Goal: Task Accomplishment & Management: Manage account settings

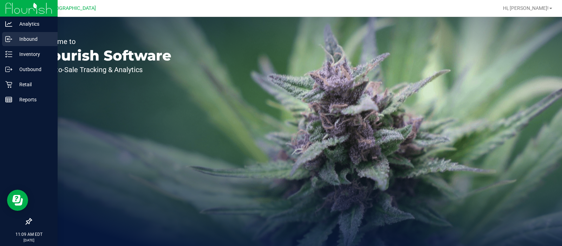
click at [29, 40] on p "Inbound" at bounding box center [33, 39] width 42 height 8
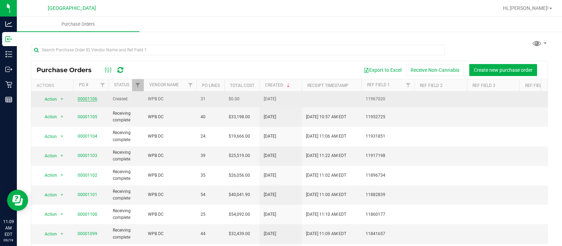
click at [83, 99] on link "00001106" at bounding box center [88, 98] width 20 height 5
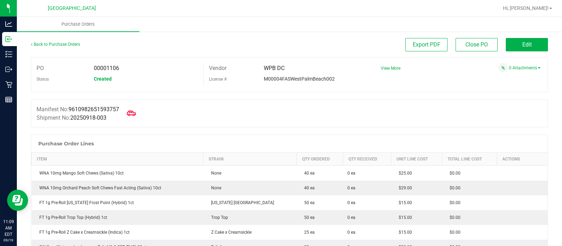
click at [130, 114] on icon at bounding box center [131, 113] width 9 height 9
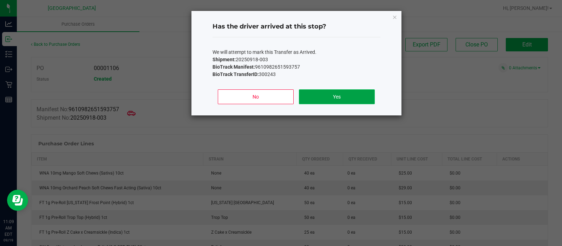
click at [332, 95] on button "Yes" at bounding box center [337, 96] width 76 height 15
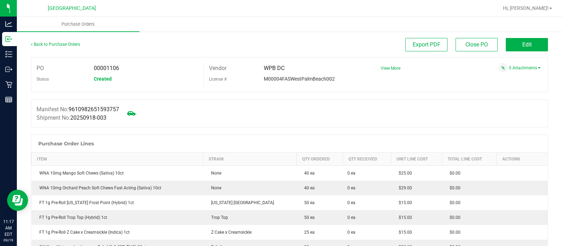
click at [150, 92] on div at bounding box center [289, 95] width 517 height 7
click at [512, 41] on button "Edit" at bounding box center [527, 44] width 42 height 13
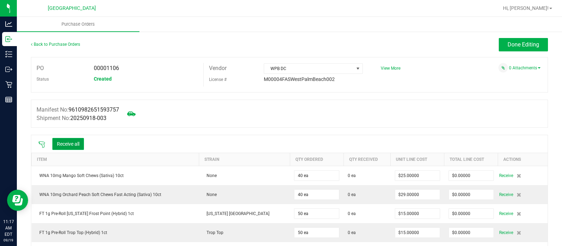
click at [69, 141] on button "Receive all" at bounding box center [68, 144] width 32 height 12
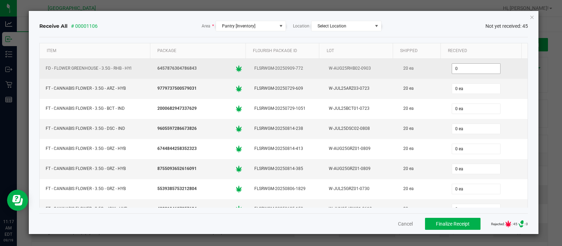
click at [459, 67] on input "0" at bounding box center [476, 69] width 48 height 10
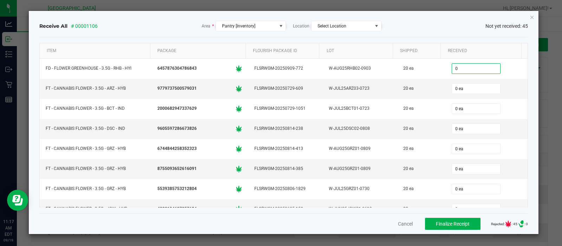
type input "0 ea"
click at [442, 4] on ngb-modal-window "Receive All # 00001106 Area * Pantry [Inventory] Location Select Location Not y…" at bounding box center [283, 123] width 567 height 246
click at [531, 15] on icon "Close" at bounding box center [532, 17] width 5 height 8
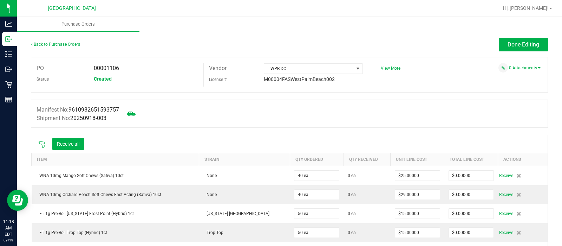
click at [40, 145] on icon at bounding box center [41, 144] width 7 height 7
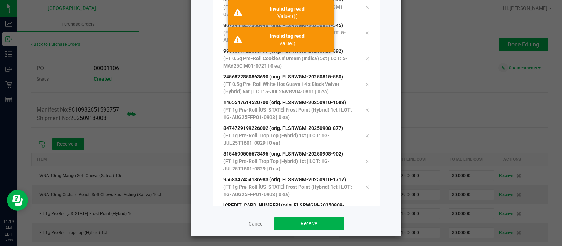
scroll to position [77, 0]
click at [301, 221] on span "Receive" at bounding box center [309, 223] width 17 height 6
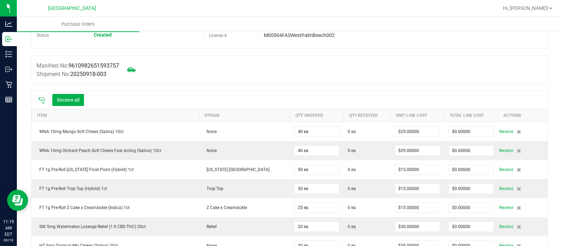
scroll to position [0, 0]
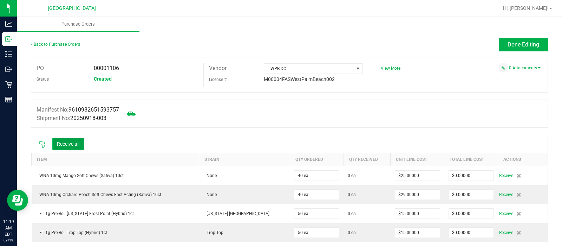
click at [60, 139] on button "Receive all" at bounding box center [68, 144] width 32 height 12
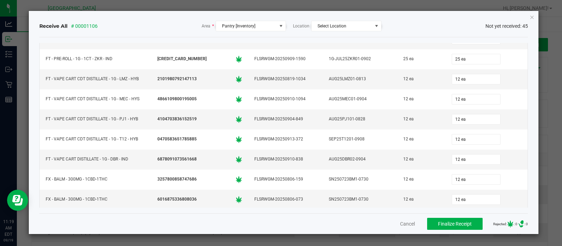
scroll to position [750, 0]
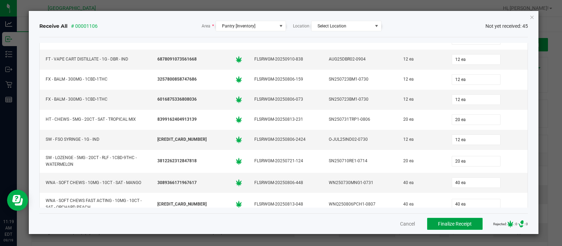
click at [449, 221] on span "Finalize Receipt" at bounding box center [455, 224] width 34 height 6
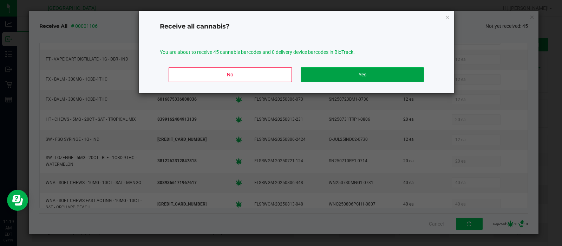
click at [343, 73] on button "Yes" at bounding box center [362, 74] width 123 height 15
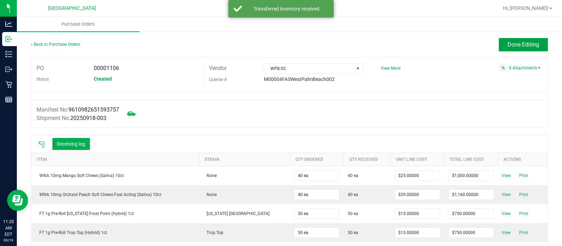
click at [508, 44] on span "Done Editing" at bounding box center [524, 44] width 32 height 7
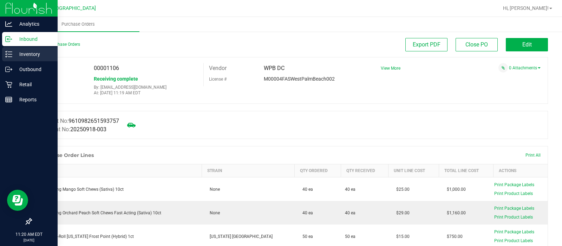
click at [18, 57] on p "Inventory" at bounding box center [33, 54] width 42 height 8
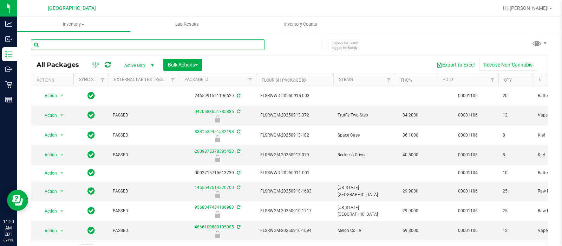
click at [82, 44] on input "text" at bounding box center [148, 44] width 234 height 11
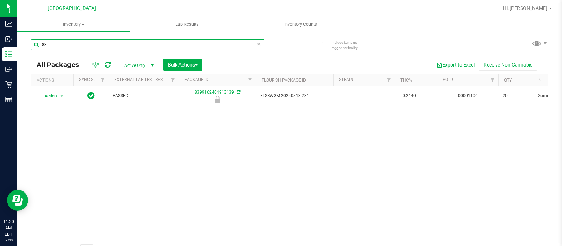
type input "8"
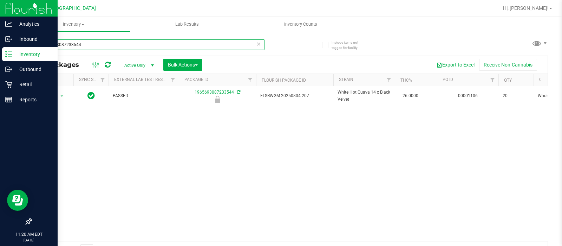
type input "1965693087233544"
click at [17, 53] on p "Inventory" at bounding box center [33, 54] width 42 height 8
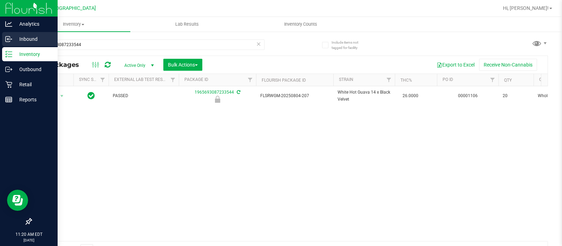
click at [30, 41] on p "Inbound" at bounding box center [33, 39] width 42 height 8
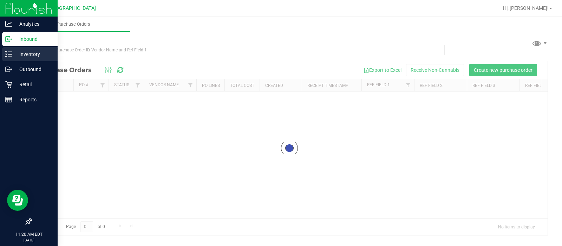
click at [22, 52] on p "Inventory" at bounding box center [33, 54] width 42 height 8
